Goal: Task Accomplishment & Management: Use online tool/utility

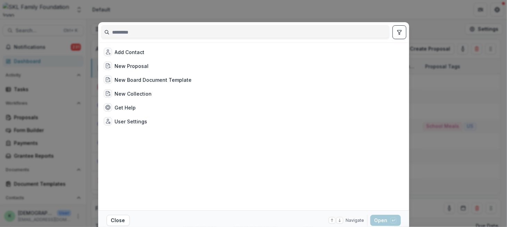
scroll to position [104, 0]
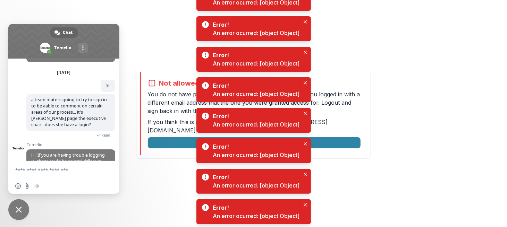
scroll to position [173, 0]
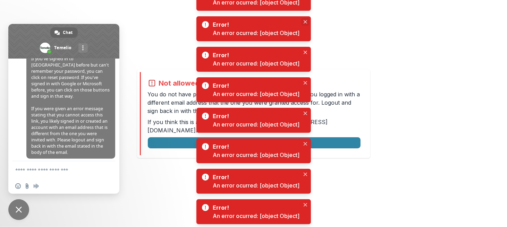
click at [302, 19] on button "Close" at bounding box center [305, 22] width 8 height 8
click at [304, 18] on button "Close" at bounding box center [305, 22] width 8 height 8
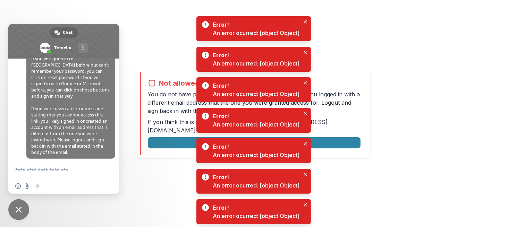
click at [304, 18] on button "Close" at bounding box center [305, 22] width 8 height 8
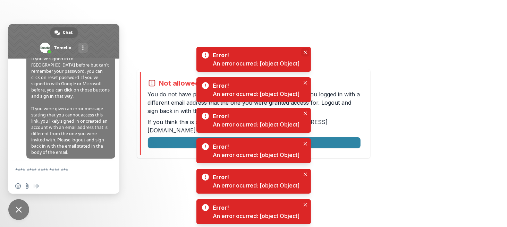
click at [304, 51] on icon "Close" at bounding box center [305, 52] width 3 height 3
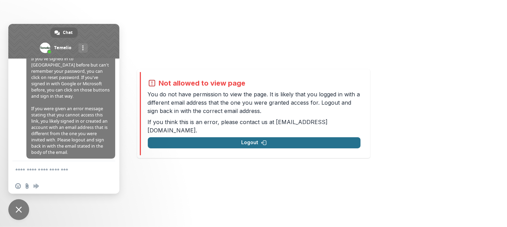
click at [269, 137] on button "Logout" at bounding box center [254, 142] width 213 height 11
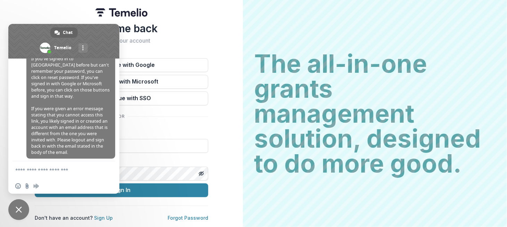
click at [93, 31] on span at bounding box center [63, 41] width 111 height 35
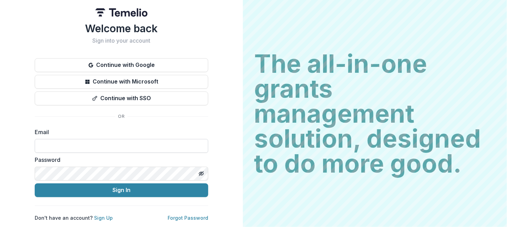
click at [92, 144] on input at bounding box center [121, 146] width 173 height 14
type input "**********"
click at [35, 184] on button "Sign In" at bounding box center [121, 191] width 173 height 14
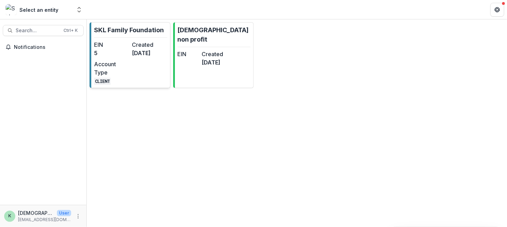
click at [138, 39] on link "SKL Family Foundation EIN 5 Created 3 months ago Account Type CLIENT" at bounding box center [130, 55] width 81 height 66
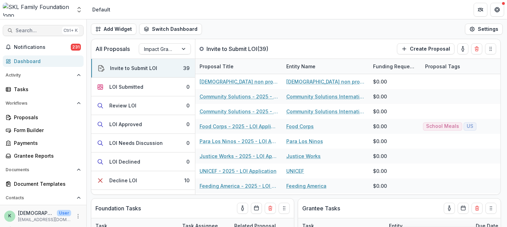
click at [32, 27] on button "Search... Ctrl + K" at bounding box center [43, 30] width 81 height 11
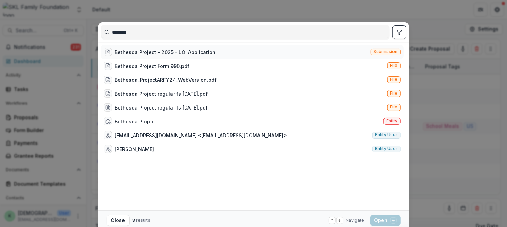
type input "********"
click at [132, 52] on div "Bethesda Project - 2025 - LOI Application" at bounding box center [165, 52] width 101 height 7
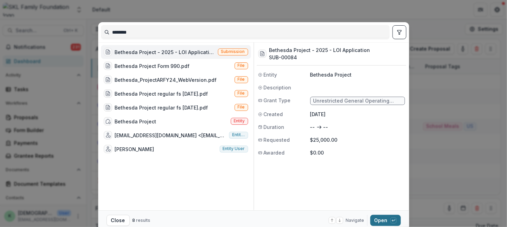
click at [378, 220] on button "Open with enter key" at bounding box center [385, 220] width 31 height 11
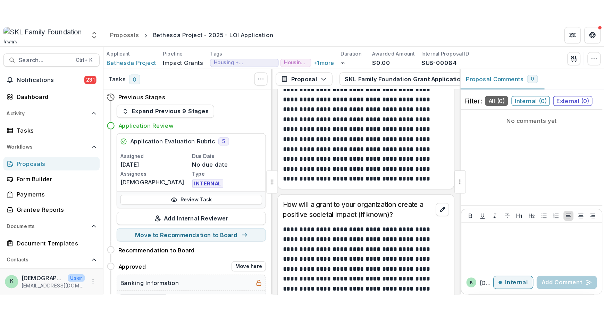
scroll to position [1632, 0]
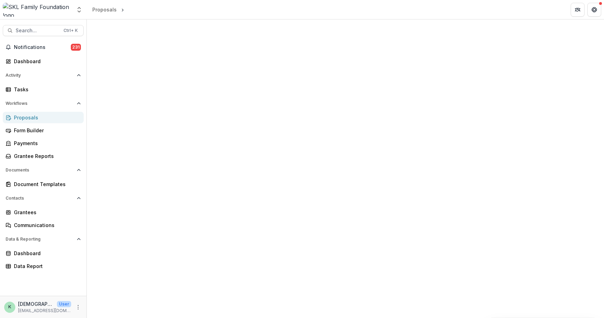
click at [363, 227] on div at bounding box center [345, 168] width 517 height 298
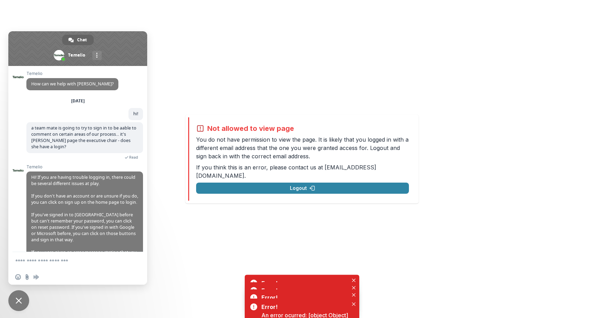
scroll to position [52, 0]
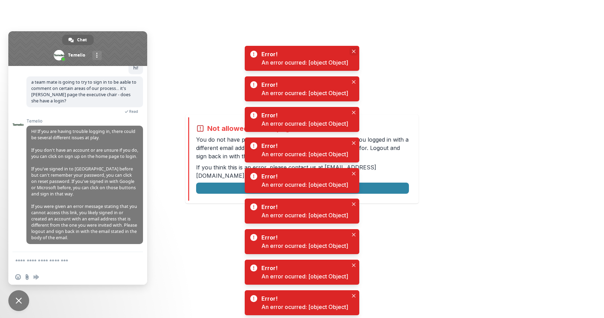
click at [354, 49] on button "Close" at bounding box center [353, 51] width 8 height 8
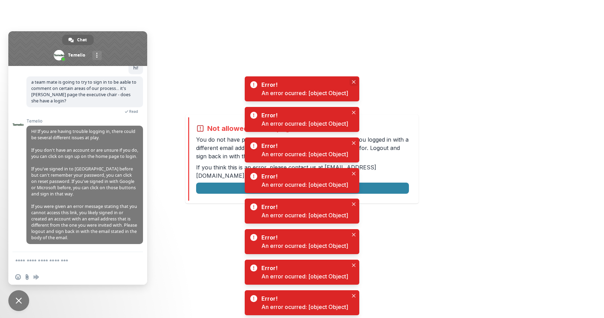
click at [355, 83] on icon "Close" at bounding box center [353, 81] width 3 height 3
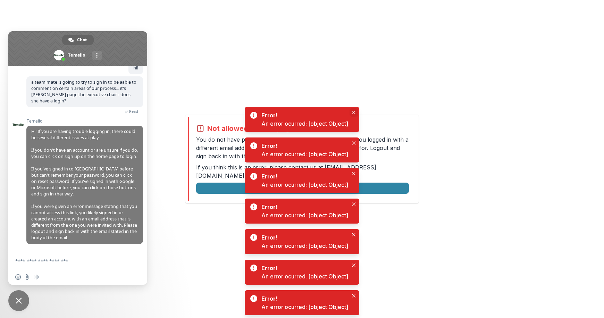
click at [353, 112] on icon "Close" at bounding box center [353, 112] width 3 height 3
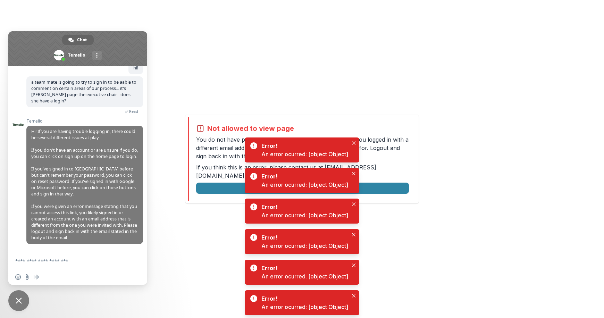
click at [354, 147] on div "Error! An error ocurred: [object Object]" at bounding box center [302, 149] width 114 height 25
click at [354, 146] on button "Close" at bounding box center [353, 143] width 8 height 8
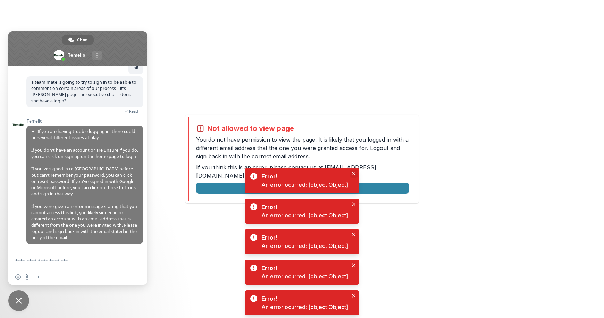
click at [354, 170] on button "Close" at bounding box center [353, 173] width 8 height 8
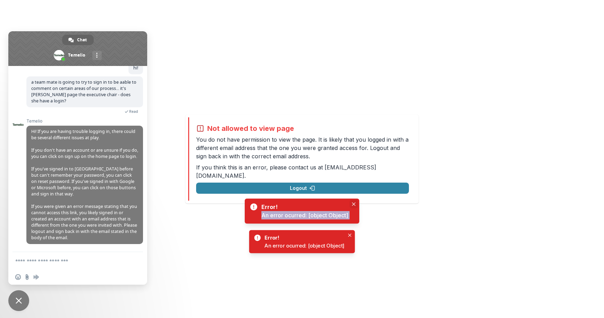
click at [352, 200] on div "Error! An error ocurred: [object Object]" at bounding box center [302, 210] width 114 height 25
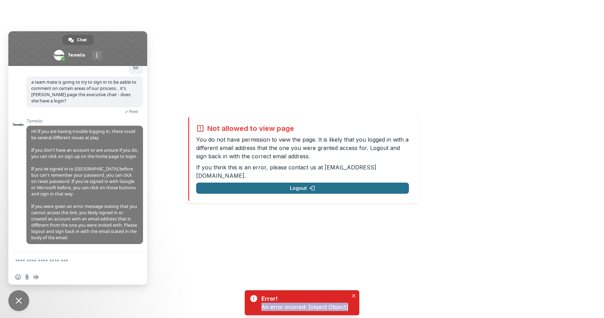
click at [334, 182] on button "Logout" at bounding box center [302, 187] width 213 height 11
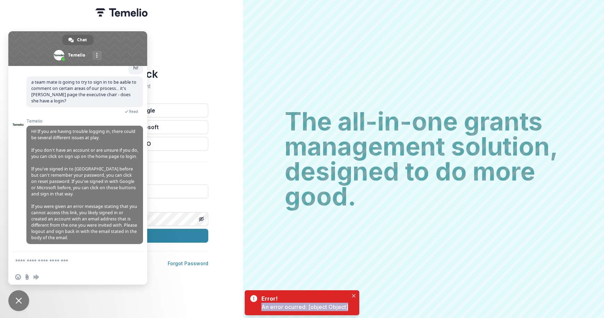
click at [136, 38] on span at bounding box center [77, 48] width 139 height 35
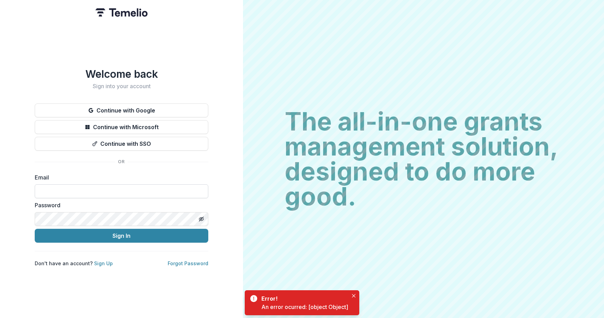
click at [135, 184] on div "Email" at bounding box center [121, 185] width 173 height 25
click at [137, 194] on input at bounding box center [121, 191] width 173 height 14
type input "**********"
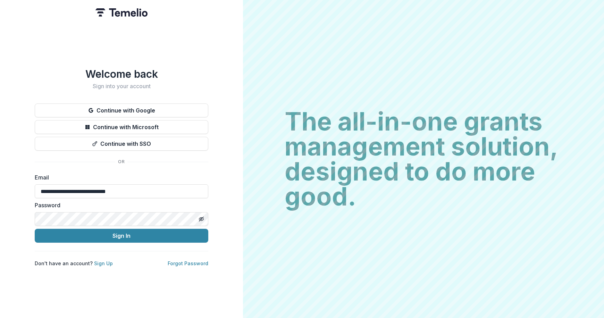
click at [35, 229] on button "Sign In" at bounding box center [121, 236] width 173 height 14
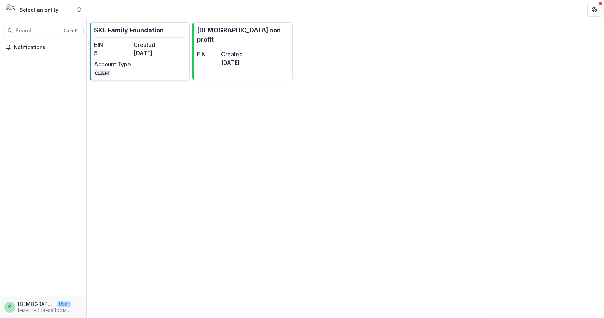
click at [138, 36] on link "SKL Family Foundation EIN 5 Created [DATE] Account Type CLIENT" at bounding box center [140, 51] width 100 height 58
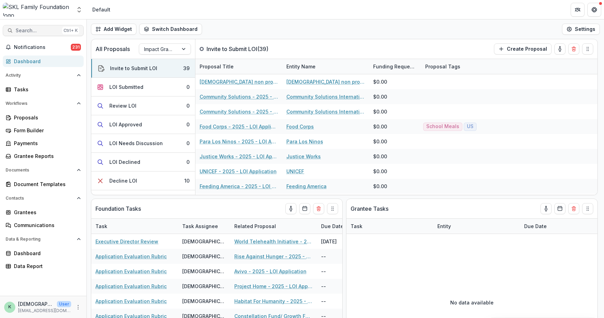
click at [39, 28] on span "Search..." at bounding box center [38, 31] width 44 height 6
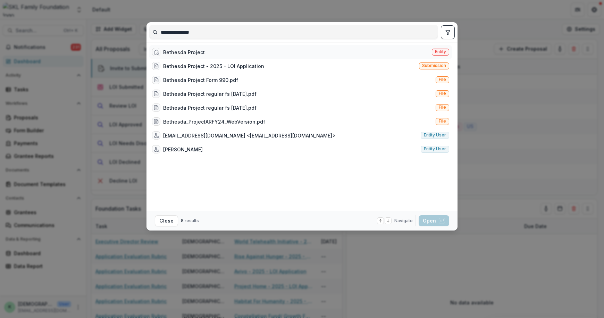
type input "**********"
click at [187, 50] on div "Bethesda Project" at bounding box center [184, 52] width 42 height 7
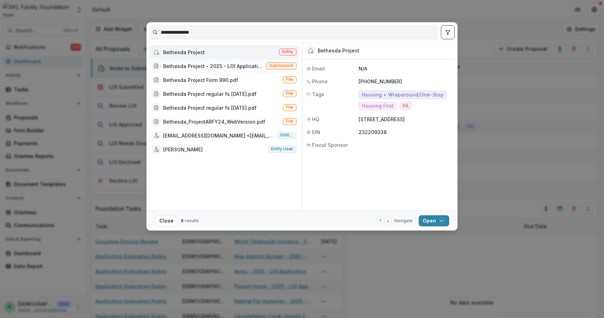
click at [206, 70] on div "Bethesda Project - 2025 - LOI Application Submission" at bounding box center [224, 66] width 150 height 14
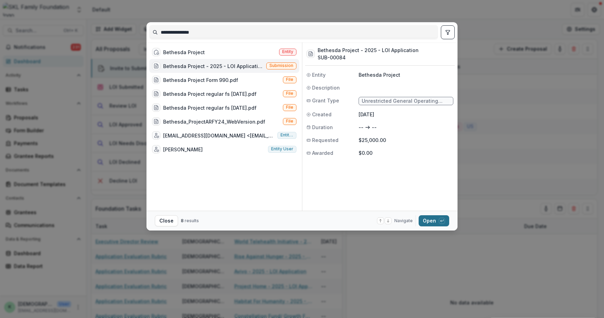
click at [438, 221] on button "Open with enter key" at bounding box center [433, 220] width 31 height 11
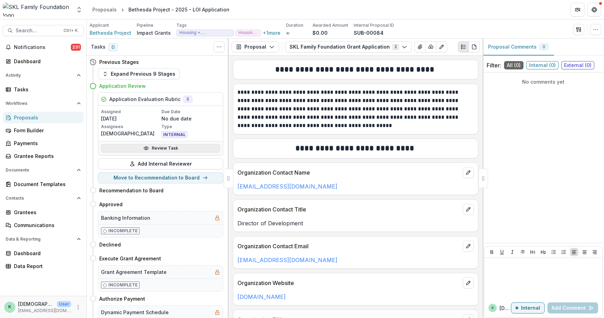
click at [164, 149] on link "Review Task" at bounding box center [160, 148] width 119 height 8
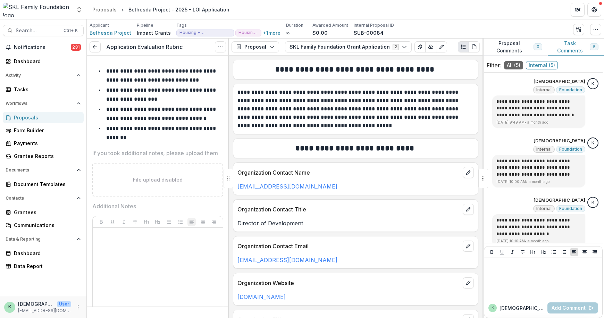
scroll to position [8061, 0]
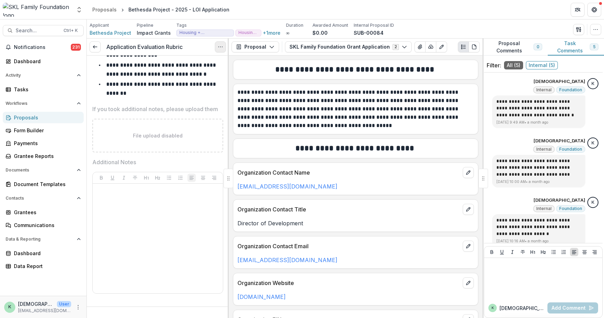
click at [220, 42] on button "Options" at bounding box center [220, 46] width 11 height 11
click at [186, 79] on button "Reopen Task" at bounding box center [187, 76] width 74 height 11
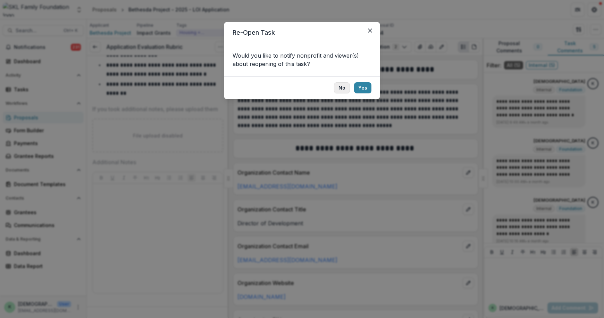
click at [342, 84] on button "No" at bounding box center [342, 87] width 16 height 11
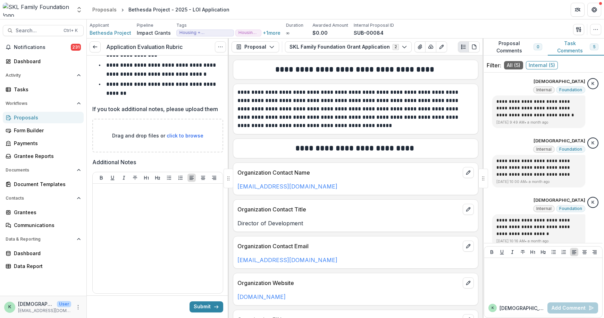
click at [185, 138] on span "click to browse" at bounding box center [185, 136] width 37 height 6
type input "**********"
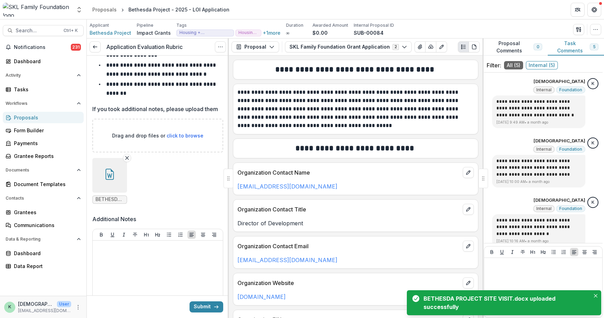
scroll to position [8130, 0]
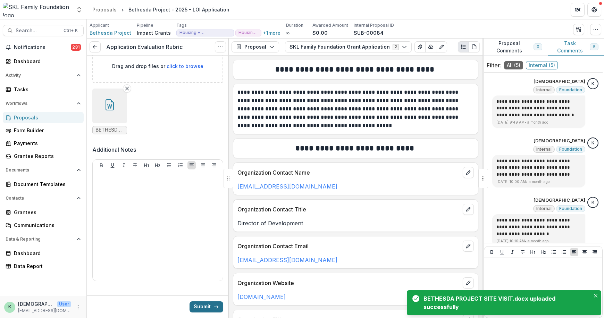
click at [205, 309] on button "Submit" at bounding box center [206, 306] width 34 height 11
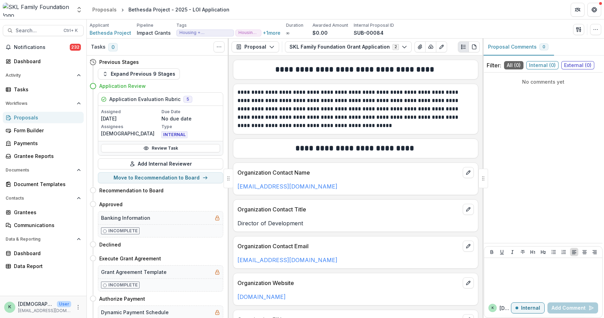
click at [36, 118] on div "Proposals" at bounding box center [46, 117] width 64 height 7
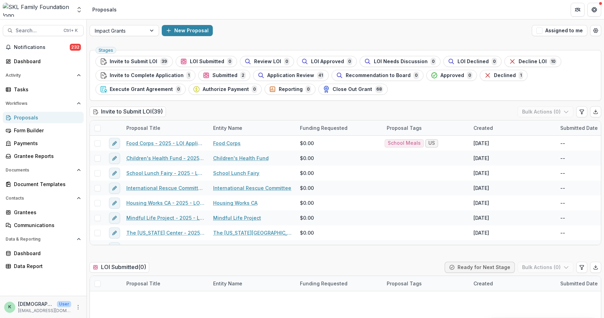
click at [22, 119] on div "Proposals" at bounding box center [46, 117] width 64 height 7
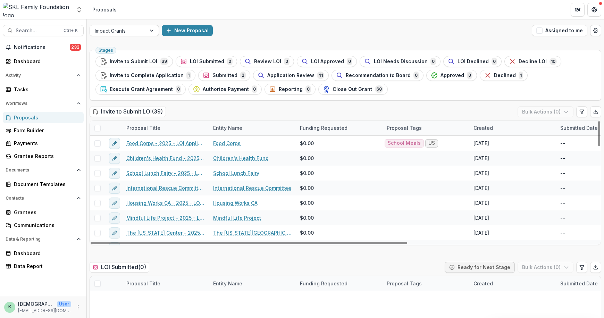
click at [211, 264] on div "LOI Submitted ( 0 ) Ready for Next Stage Bulk Actions ( 0 )" at bounding box center [345, 269] width 511 height 14
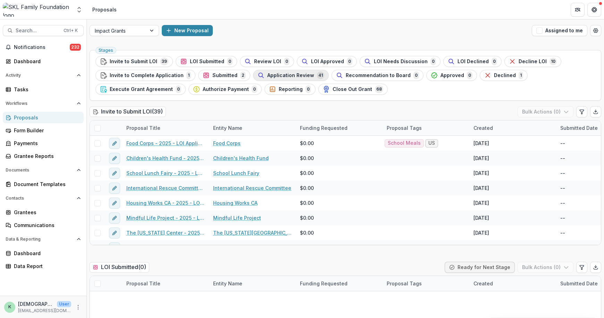
click at [272, 79] on div "Application Review 41" at bounding box center [290, 75] width 67 height 8
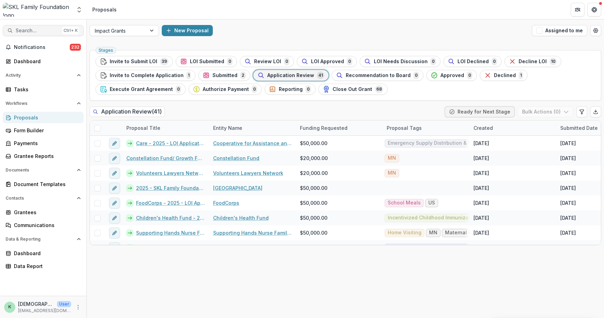
drag, startPoint x: 301, startPoint y: 75, endPoint x: 50, endPoint y: 35, distance: 254.6
click at [301, 75] on span "Application Review" at bounding box center [290, 76] width 47 height 6
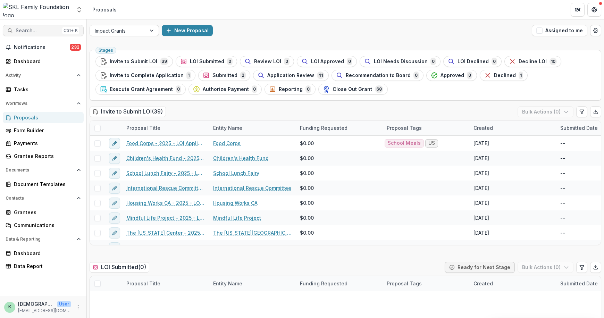
click at [45, 31] on span "Search..." at bounding box center [38, 31] width 44 height 6
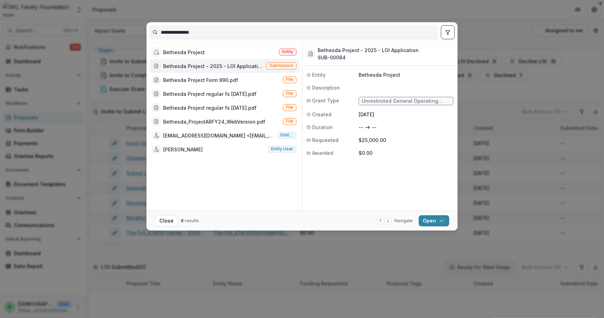
drag, startPoint x: 132, startPoint y: 11, endPoint x: 53, endPoint y: -8, distance: 80.5
click at [53, 0] on html "Skip to content Aggregate Analysis Foundations SKL Family Foundation Nonprofits…" at bounding box center [302, 159] width 604 height 318
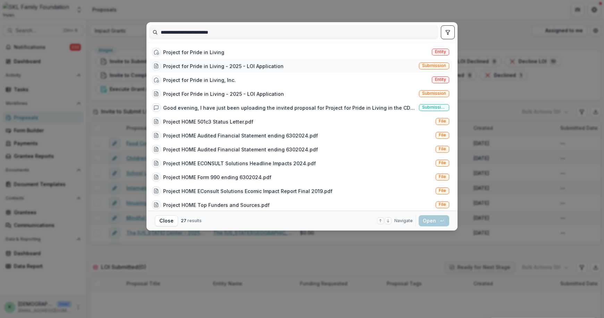
type input "**********"
click at [190, 64] on div "Project for Pride in Living - 2025 - LOI Application" at bounding box center [223, 65] width 120 height 7
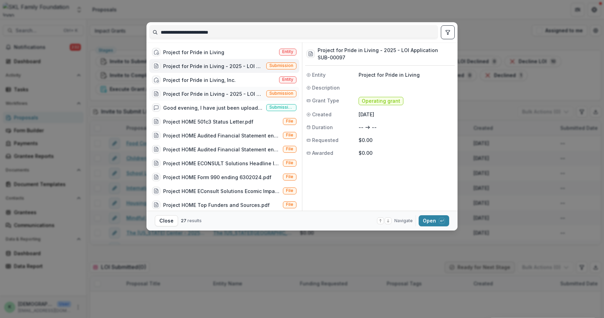
click at [219, 92] on div "Project For Pride in Living - 2025 - LOI Application" at bounding box center [213, 93] width 100 height 7
click at [430, 216] on button "Open with enter key" at bounding box center [433, 220] width 31 height 11
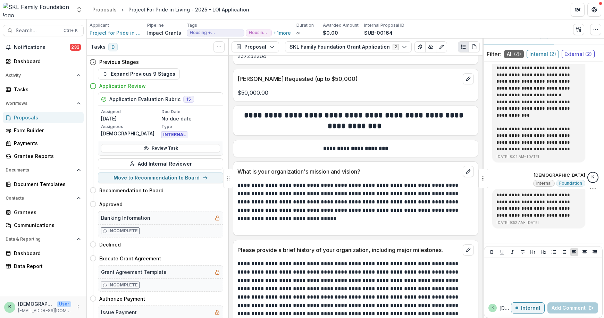
scroll to position [20, 0]
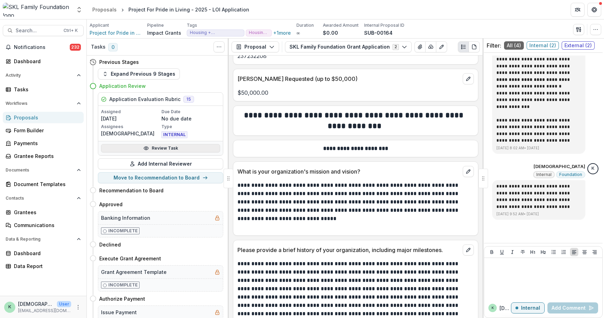
click at [174, 146] on link "Review Task" at bounding box center [160, 148] width 119 height 8
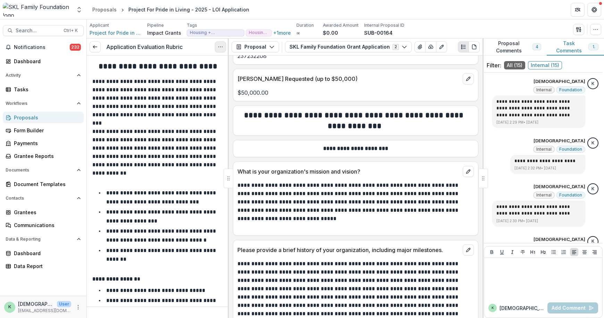
click at [222, 49] on icon "Options" at bounding box center [221, 47] width 6 height 6
click at [189, 78] on button "Reopen Task" at bounding box center [187, 76] width 74 height 11
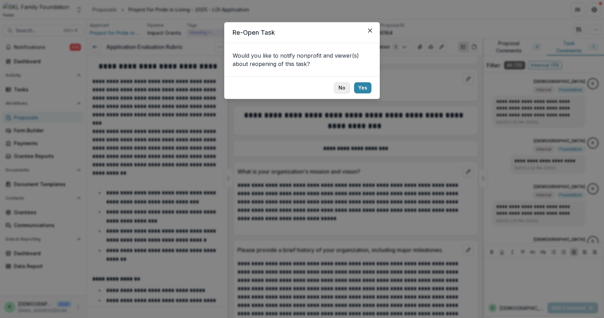
click at [339, 87] on button "No" at bounding box center [342, 87] width 16 height 11
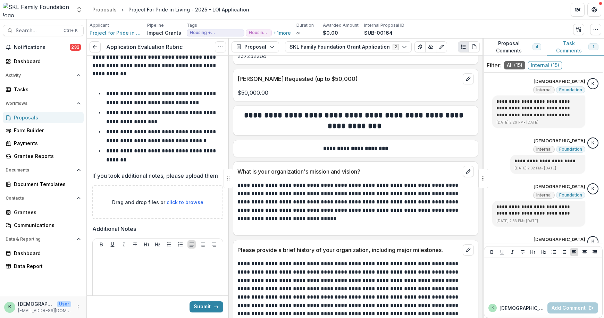
scroll to position [8116, 0]
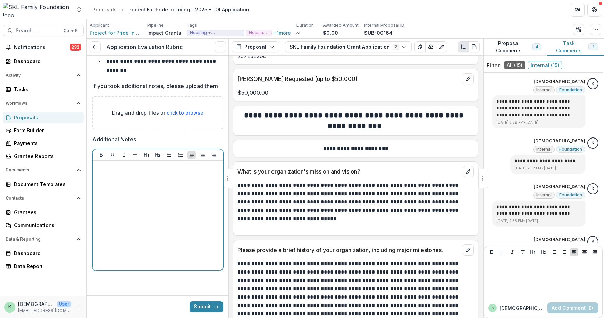
click at [184, 227] on div at bounding box center [157, 215] width 125 height 104
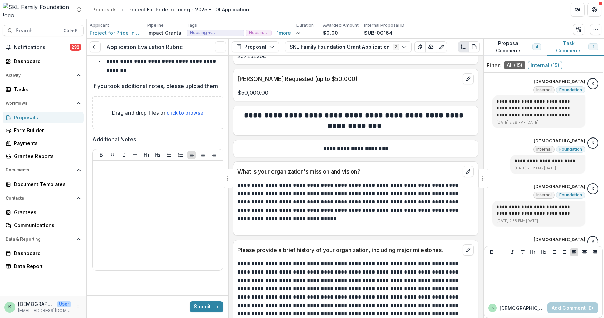
click at [175, 111] on span "click to browse" at bounding box center [185, 113] width 37 height 6
type input "**********"
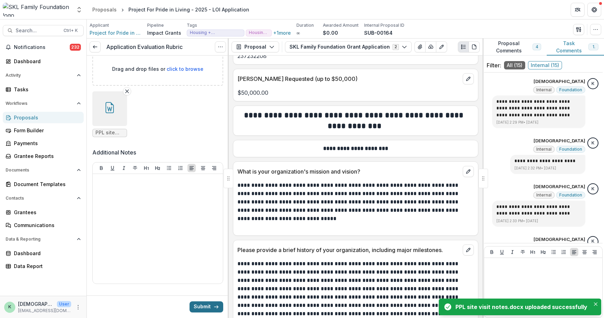
click at [209, 303] on button "Submit" at bounding box center [206, 306] width 34 height 11
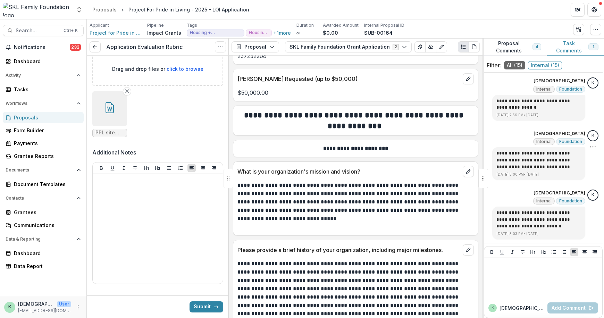
scroll to position [20, 0]
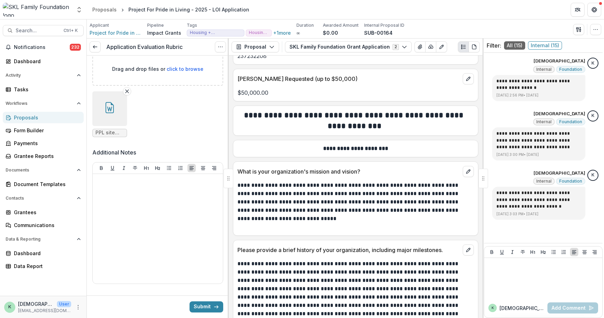
click at [29, 117] on div "Proposals" at bounding box center [46, 117] width 64 height 7
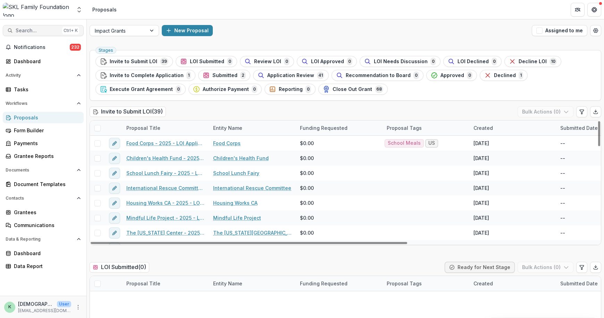
click at [54, 29] on span "Search..." at bounding box center [38, 31] width 44 height 6
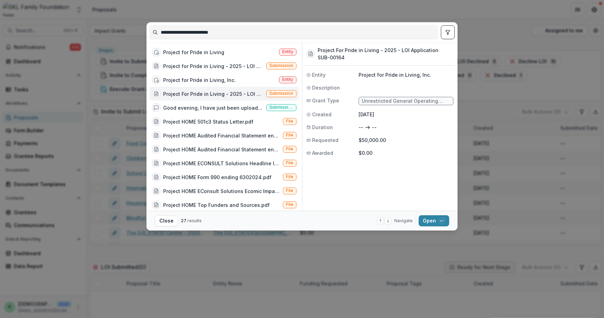
drag, startPoint x: 225, startPoint y: 32, endPoint x: 169, endPoint y: 25, distance: 56.7
click at [169, 25] on div "**********" at bounding box center [301, 32] width 305 height 20
type input "*"
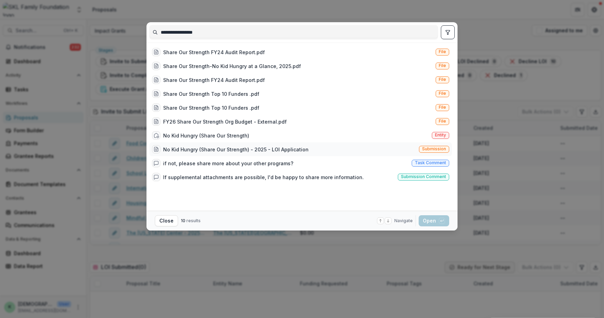
type input "**********"
click at [224, 150] on div "No Kid Hungry (Share Our Strength) - 2025 - LOI Application" at bounding box center [235, 149] width 145 height 7
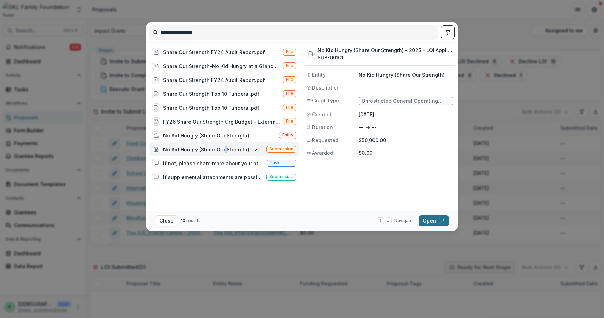
click at [431, 218] on button "Open with enter key" at bounding box center [433, 220] width 31 height 11
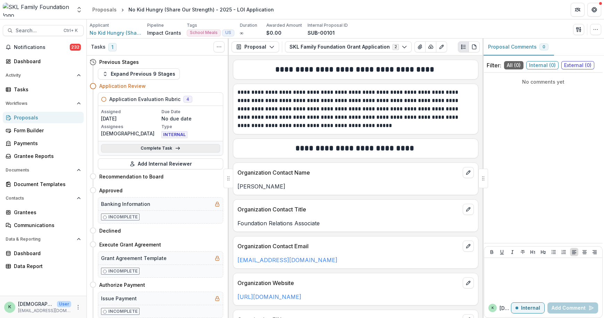
click at [154, 149] on link "Complete Task" at bounding box center [160, 148] width 119 height 8
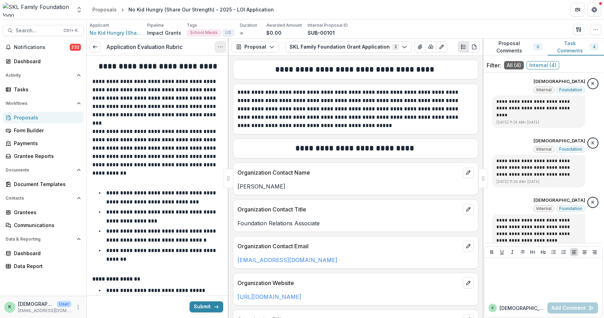
click at [219, 46] on icon "Options" at bounding box center [221, 47] width 6 height 6
click at [205, 145] on p "**********" at bounding box center [156, 152] width 129 height 50
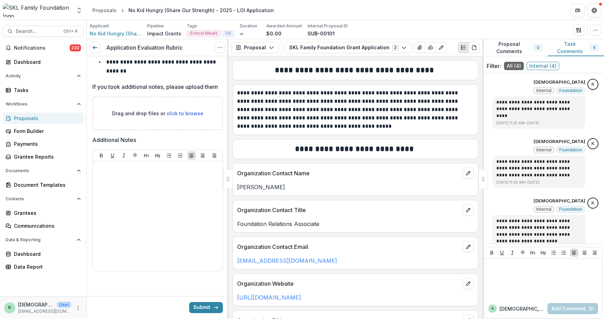
scroll to position [8154, 0]
click at [188, 110] on span "click to browse" at bounding box center [185, 113] width 37 height 6
type input "**********"
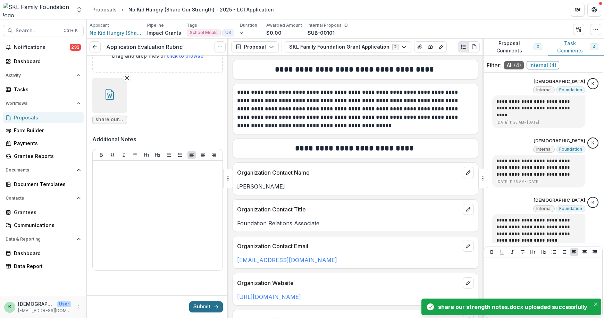
click at [199, 308] on button "Submit" at bounding box center [206, 306] width 34 height 11
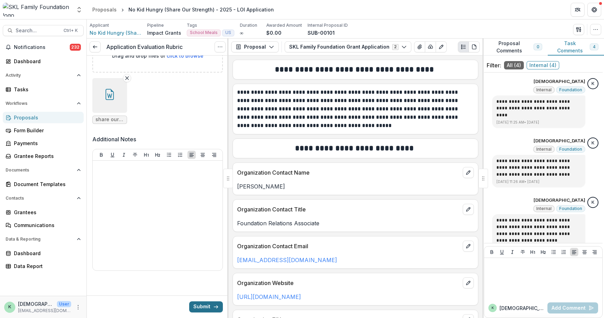
click at [200, 309] on button "Submit" at bounding box center [206, 306] width 34 height 11
click at [22, 117] on div "Proposals" at bounding box center [46, 117] width 64 height 7
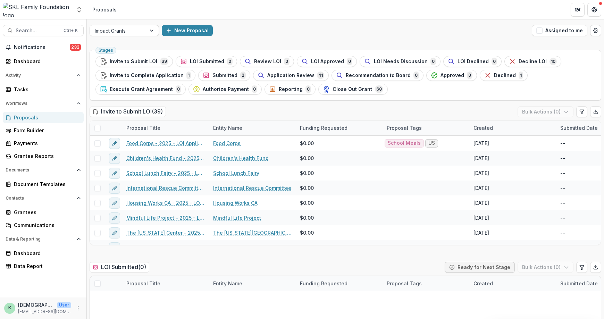
click at [192, 9] on header "Proposals" at bounding box center [345, 9] width 517 height 19
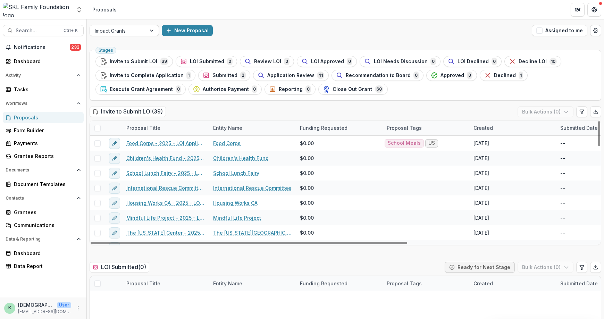
click at [48, 33] on span "Search..." at bounding box center [38, 31] width 44 height 6
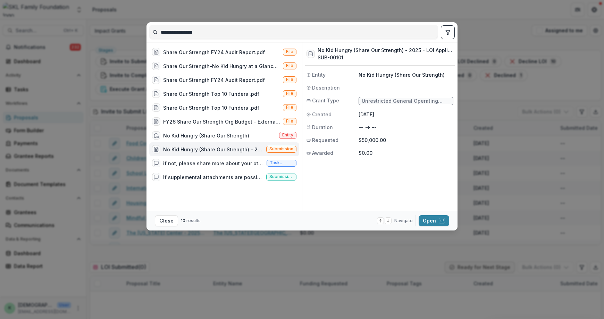
click at [108, 20] on div "**********" at bounding box center [302, 159] width 604 height 319
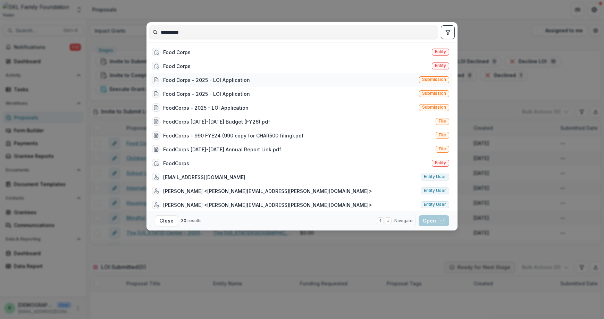
type input "**********"
click at [207, 84] on div "Food Corps - 2025 - LOI Application" at bounding box center [201, 80] width 98 height 8
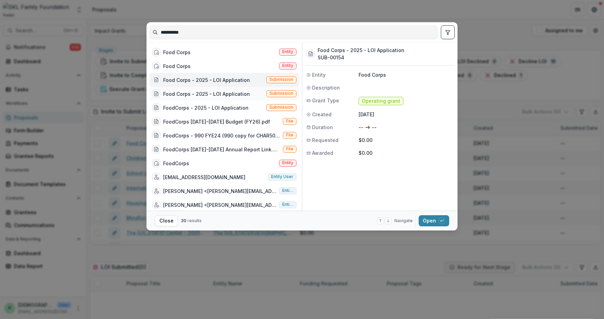
click at [209, 93] on div "Food Corps - 2025 - LOI Application" at bounding box center [206, 93] width 87 height 7
click at [210, 110] on div "FoodCorps - 2025 - LOI Application" at bounding box center [205, 107] width 85 height 7
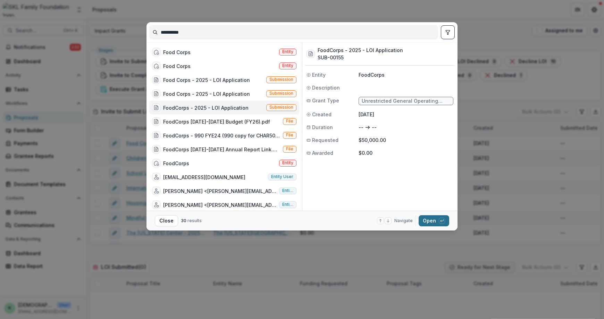
click at [439, 222] on div "button" at bounding box center [442, 221] width 6 height 6
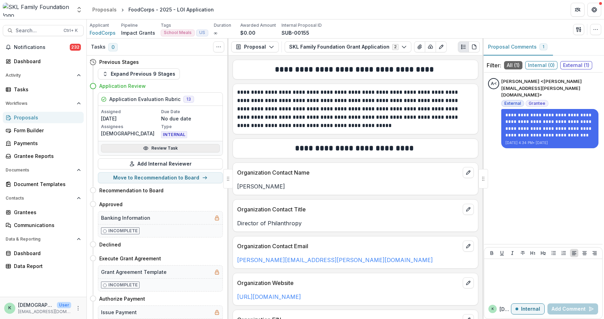
click at [163, 151] on link "Review Task" at bounding box center [160, 148] width 119 height 8
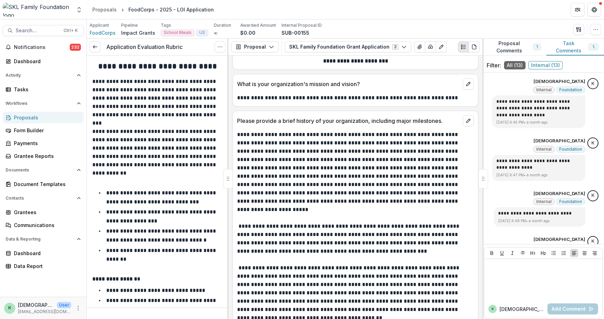
scroll to position [382, 0]
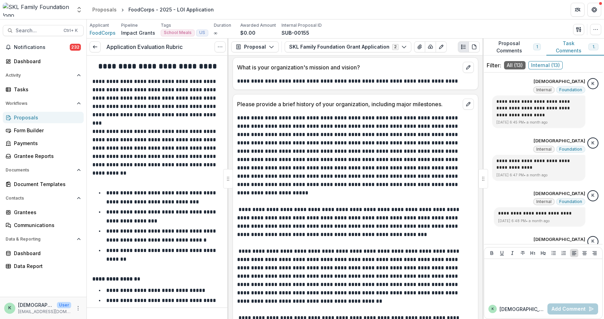
click at [319, 229] on p "**********" at bounding box center [354, 230] width 235 height 233
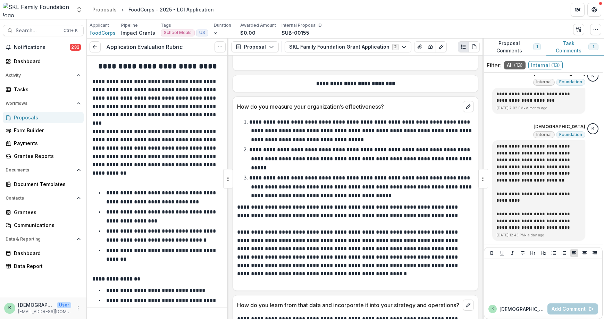
scroll to position [2706, 0]
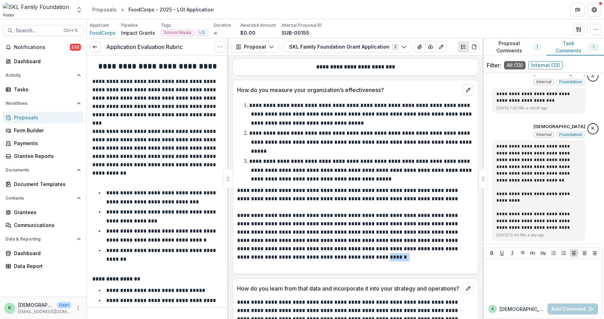
drag, startPoint x: 363, startPoint y: 262, endPoint x: 333, endPoint y: 261, distance: 30.5
click at [333, 261] on p "**********" at bounding box center [354, 227] width 235 height 83
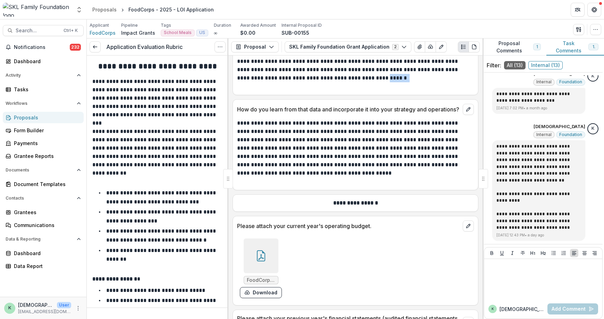
scroll to position [2984, 0]
